Goal: Transaction & Acquisition: Purchase product/service

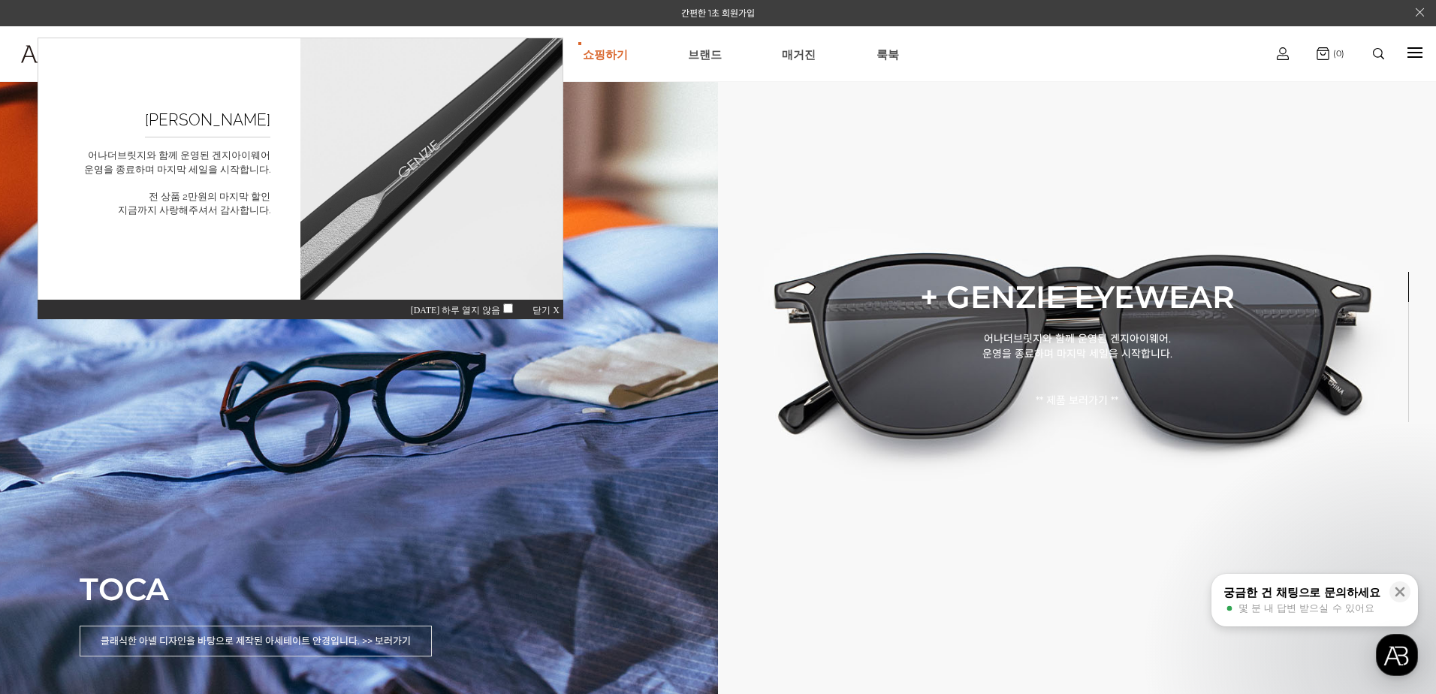
click at [548, 309] on span "닫기 X" at bounding box center [546, 310] width 27 height 11
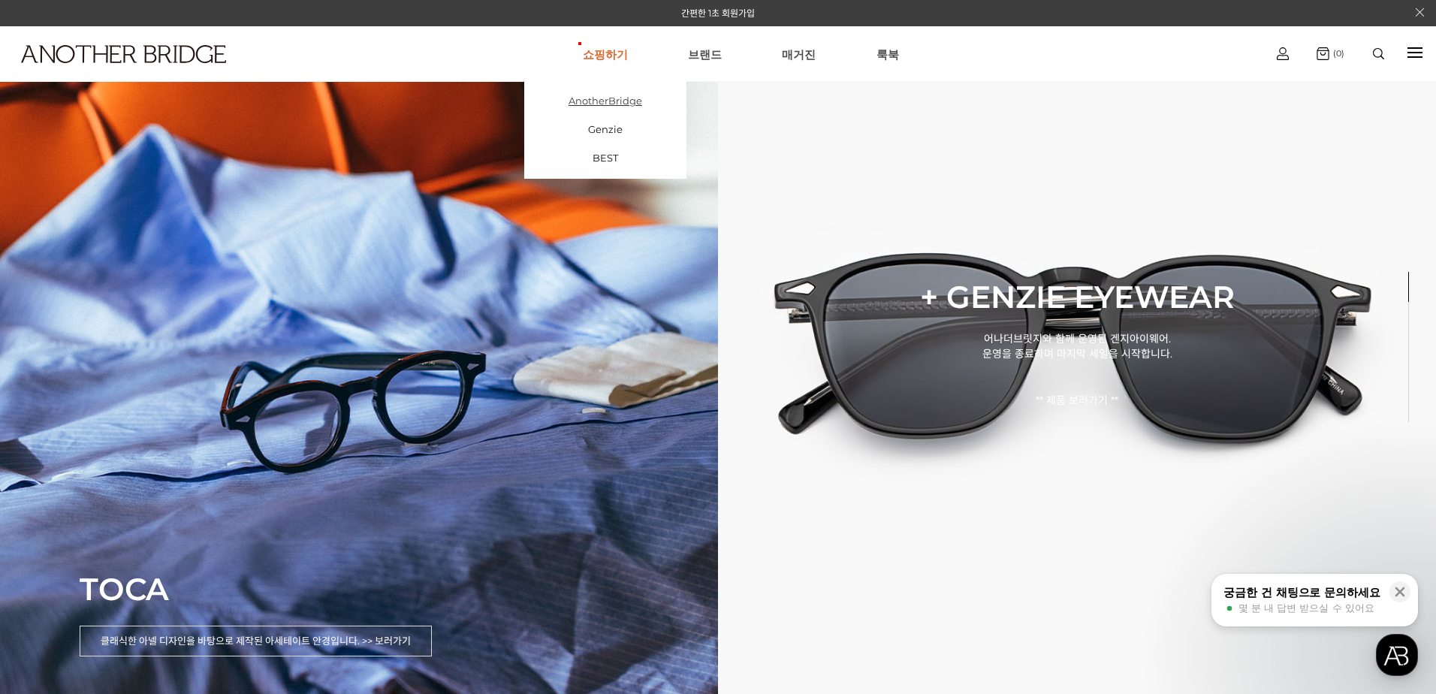
click at [623, 102] on link "AnotherBridge" at bounding box center [605, 100] width 162 height 29
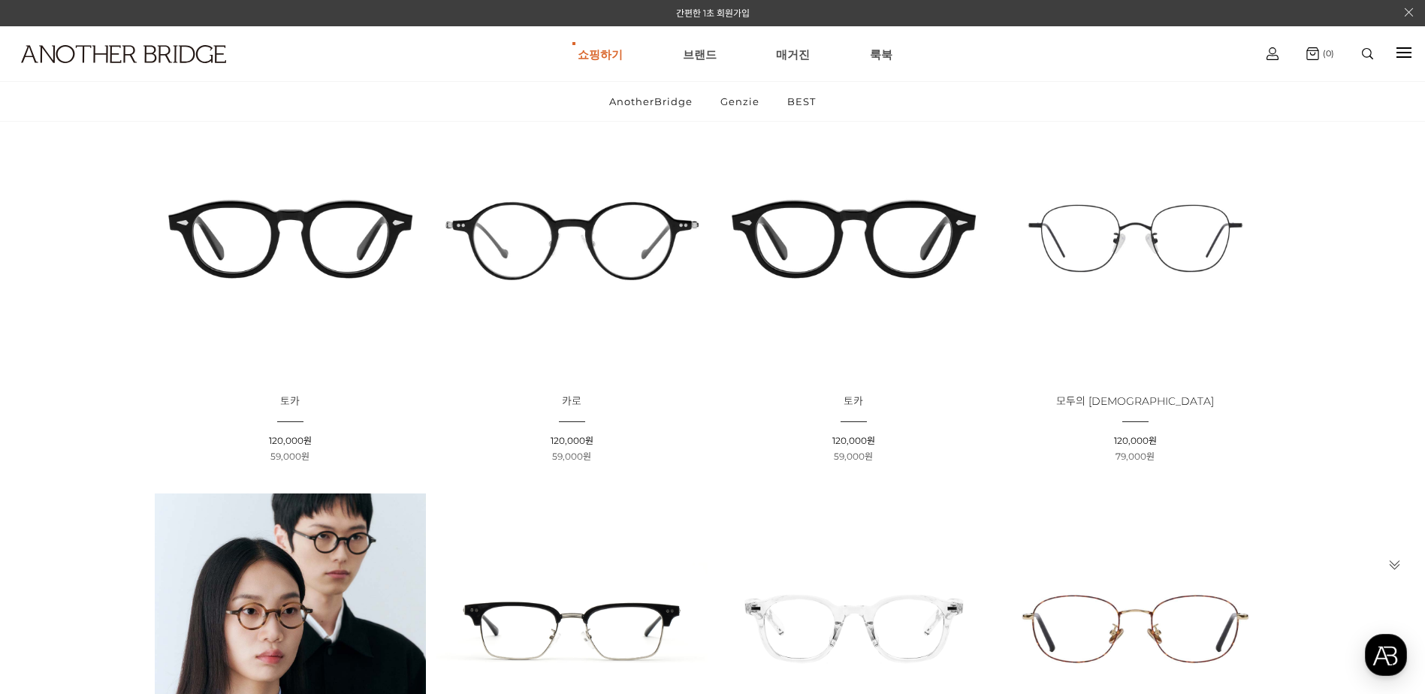
scroll to position [225, 0]
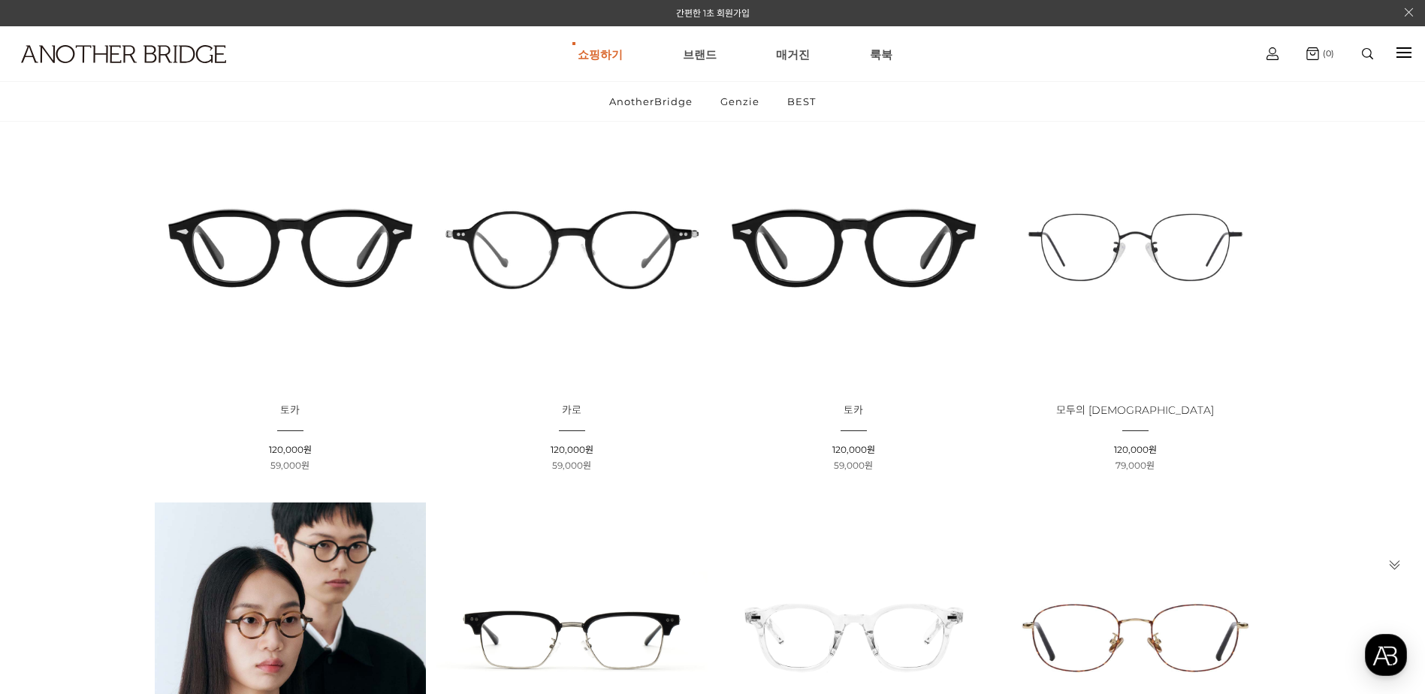
click at [569, 231] on img at bounding box center [571, 247] width 271 height 271
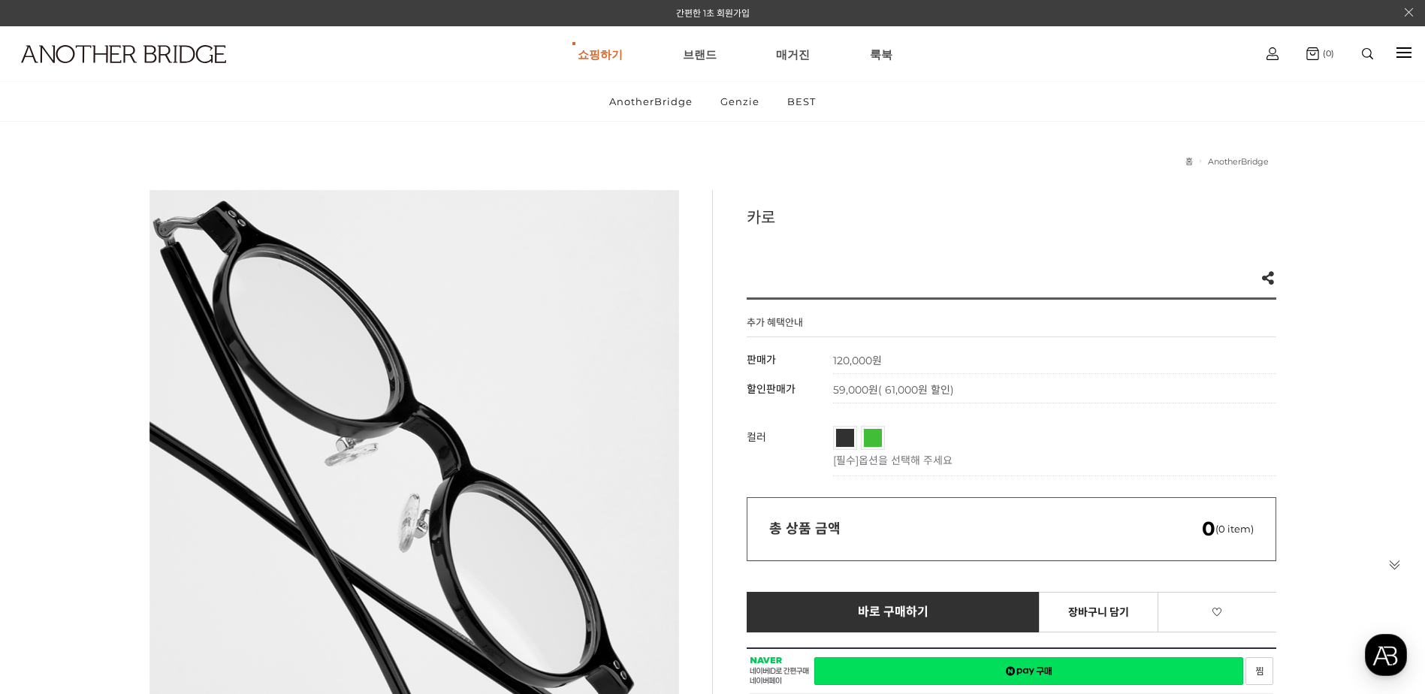
click at [840, 433] on span "블랙" at bounding box center [859, 433] width 47 height 9
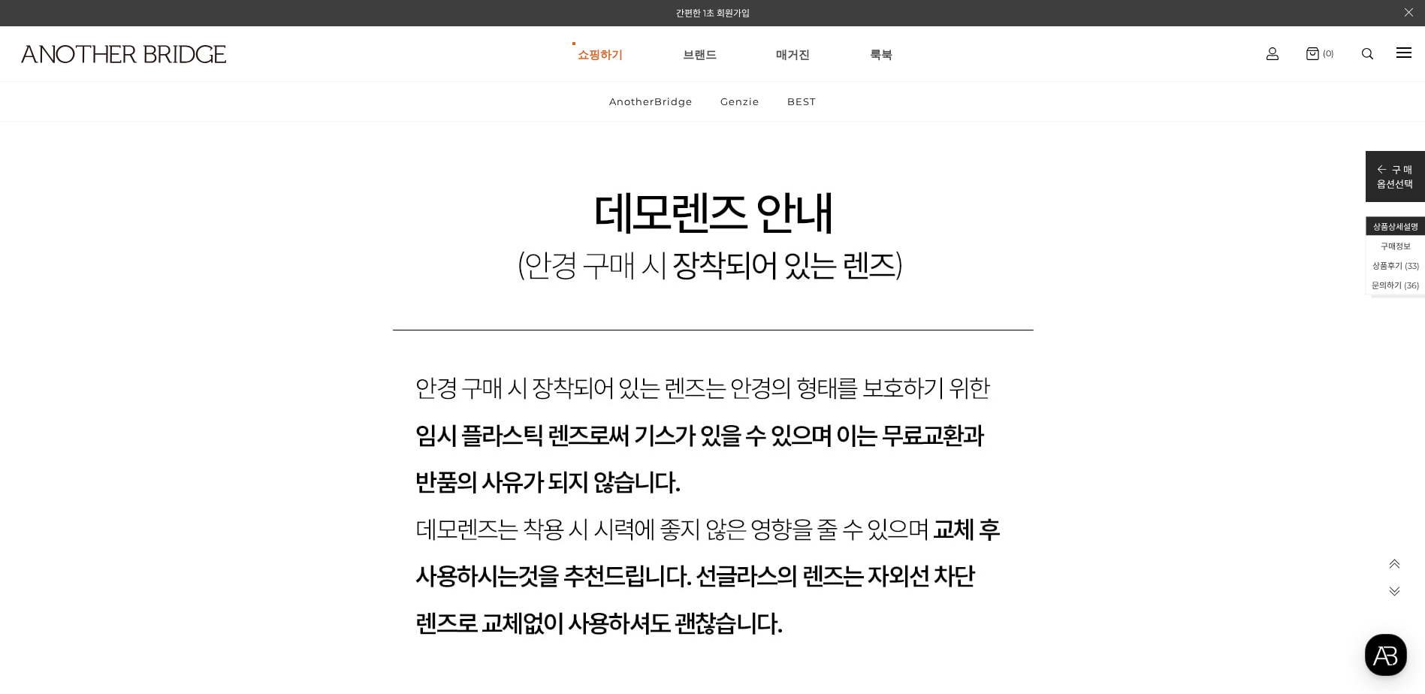
scroll to position [51307, 0]
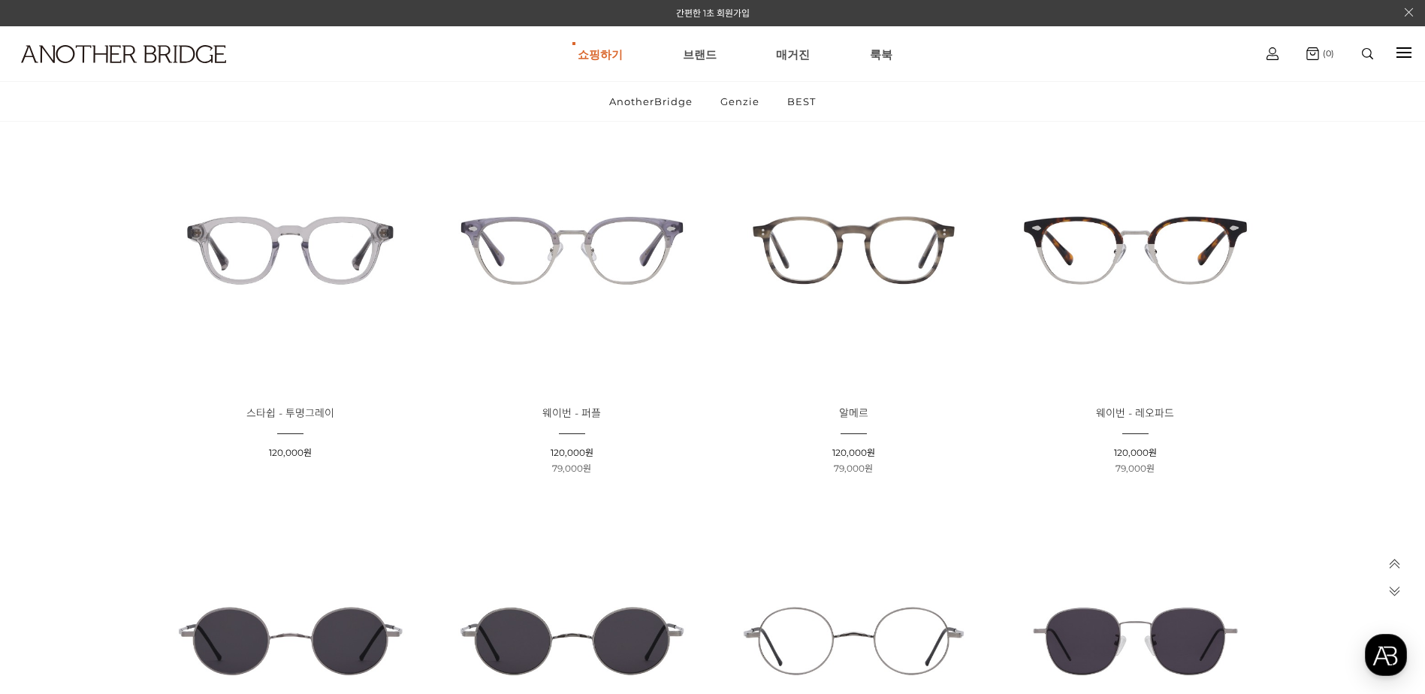
scroll to position [2160, 0]
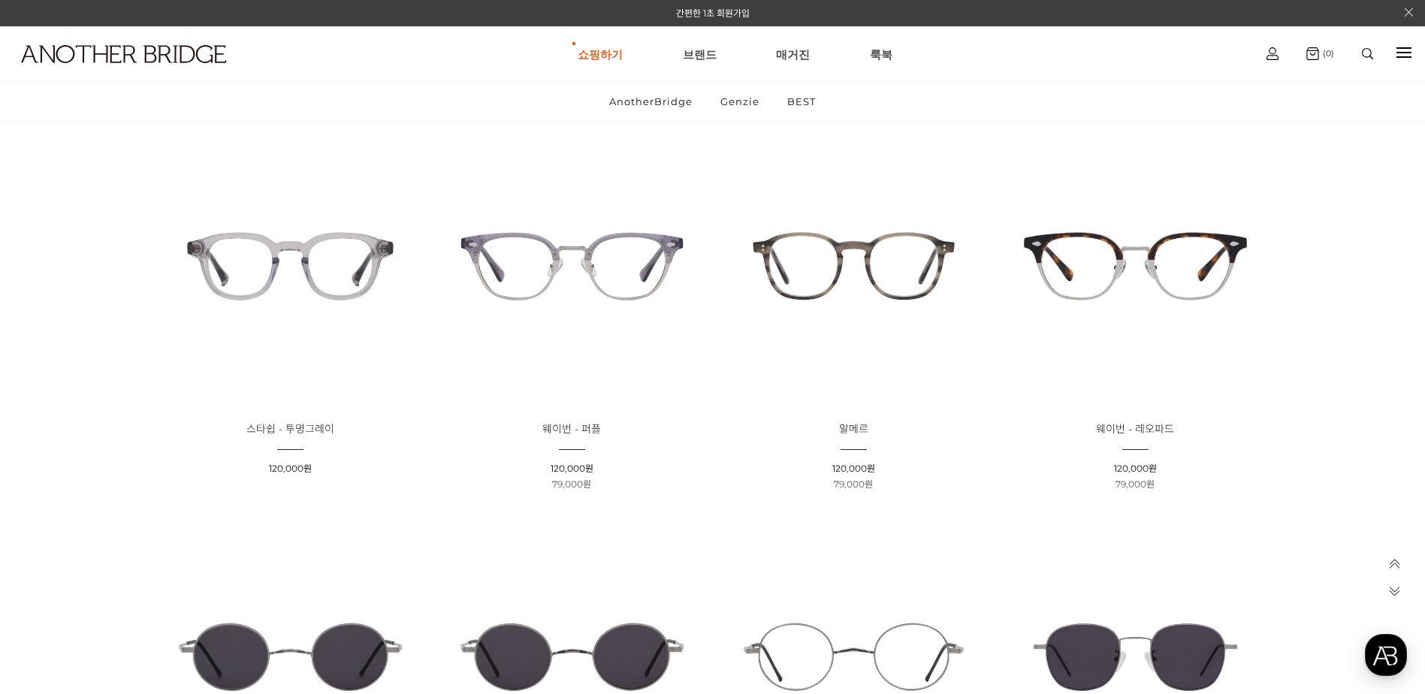
click at [856, 255] on img at bounding box center [853, 266] width 271 height 271
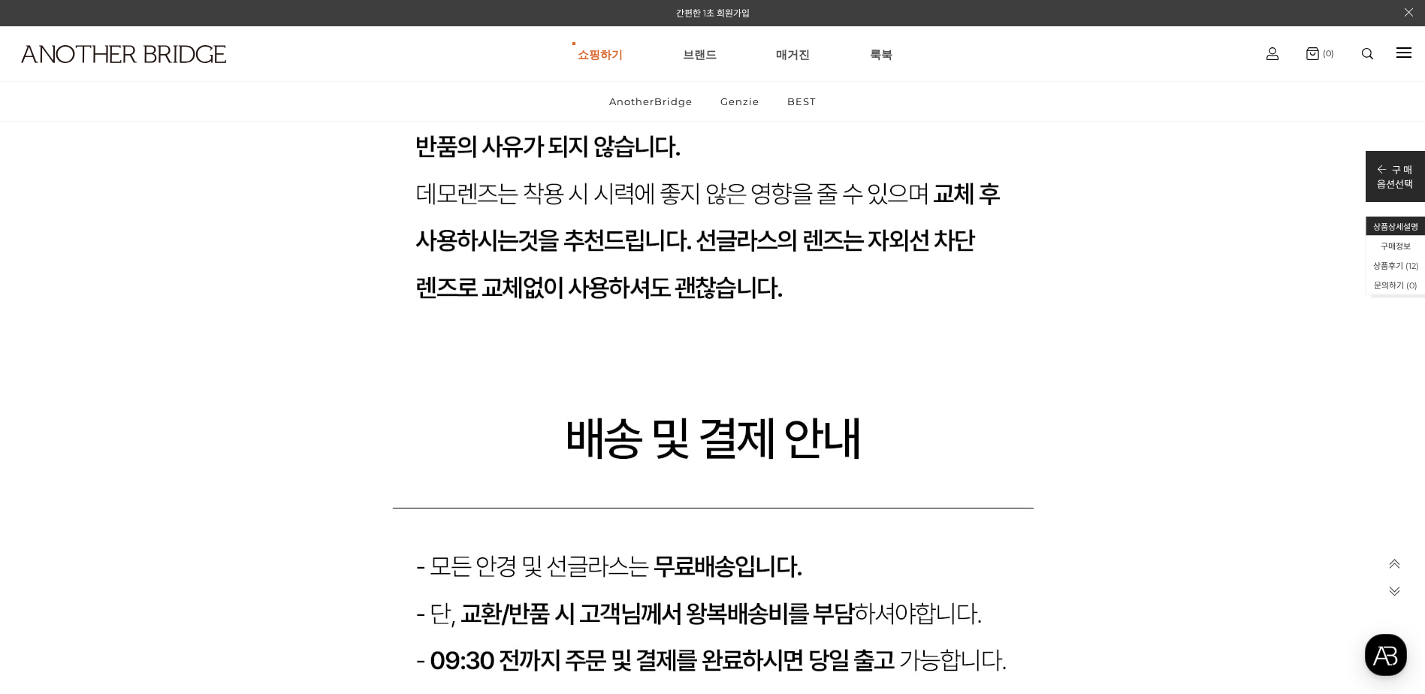
scroll to position [18104, 0]
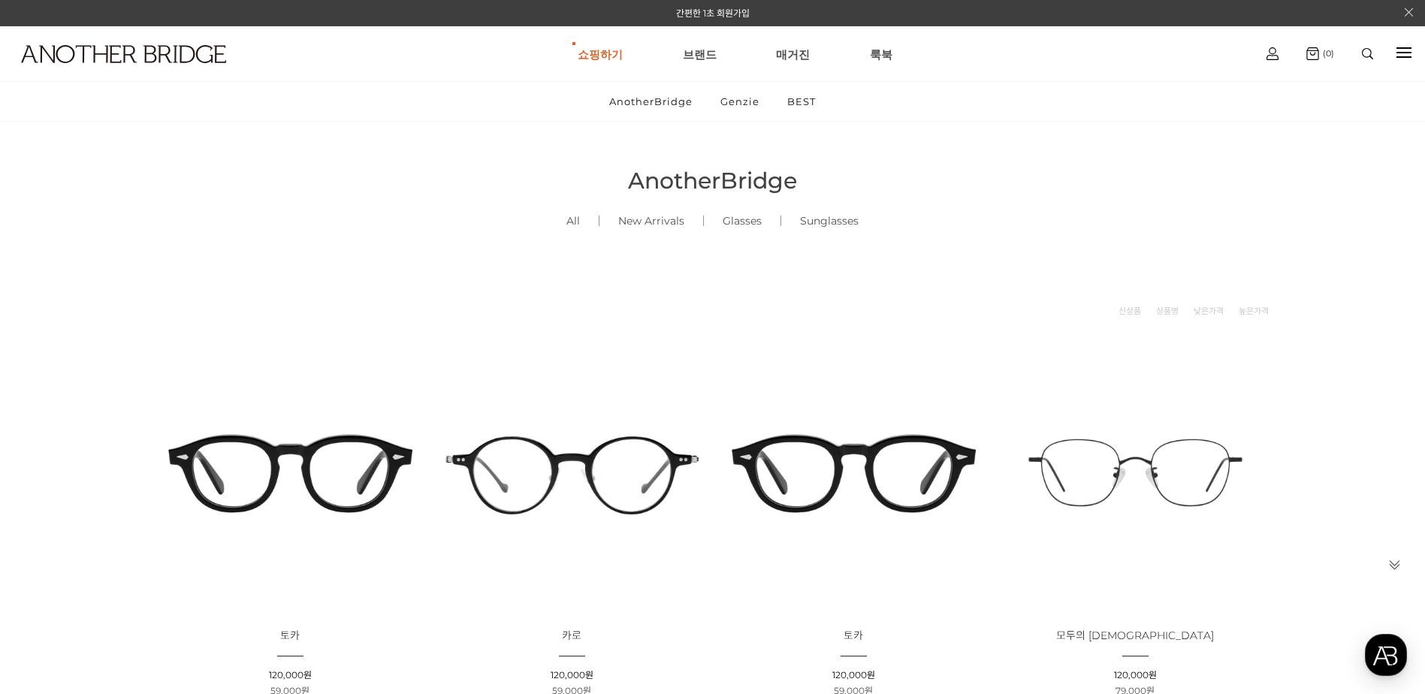
click at [270, 472] on img at bounding box center [290, 472] width 271 height 271
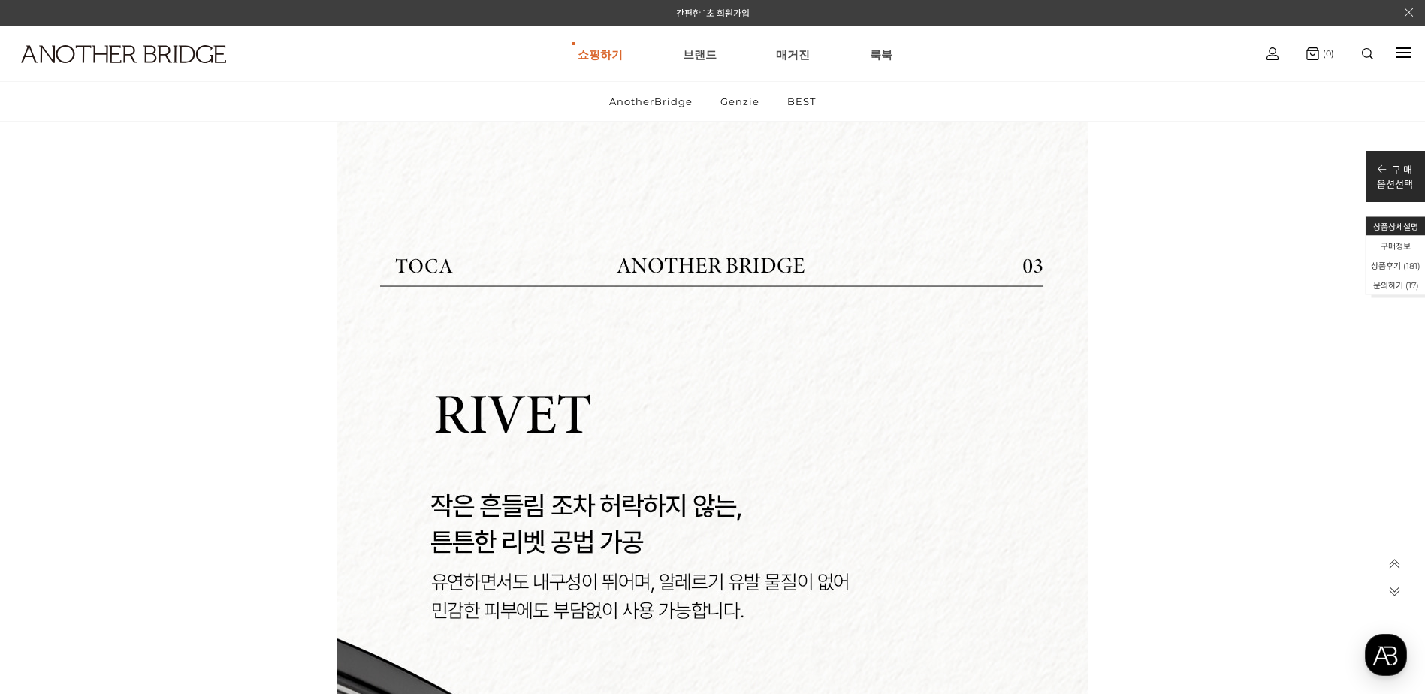
scroll to position [11118, 0]
